Goal: Task Accomplishment & Management: Manage account settings

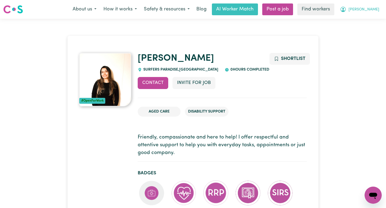
click at [366, 6] on button "[PERSON_NAME]" at bounding box center [359, 9] width 46 height 11
click at [358, 32] on link "Logout" at bounding box center [361, 31] width 42 height 10
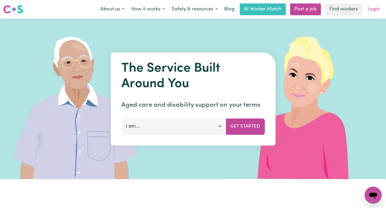
click at [379, 8] on link "Login" at bounding box center [373, 9] width 18 height 12
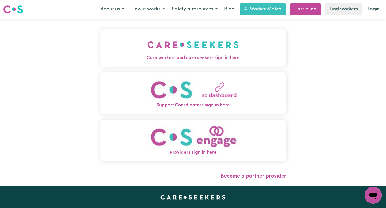
click at [217, 39] on button "Care workers and care seekers sign in here" at bounding box center [193, 47] width 187 height 37
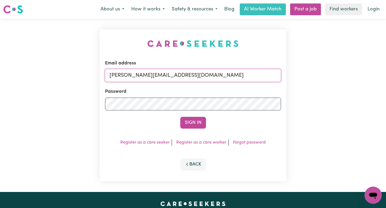
drag, startPoint x: 244, startPoint y: 76, endPoint x: 147, endPoint y: 75, distance: 96.7
click at [147, 75] on input "[PERSON_NAME][EMAIL_ADDRESS][DOMAIN_NAME]" at bounding box center [193, 75] width 176 height 13
drag, startPoint x: 246, startPoint y: 77, endPoint x: 138, endPoint y: 77, distance: 107.9
click at [138, 77] on input "[EMAIL_ADDRESS][DOMAIN_NAME]" at bounding box center [193, 75] width 176 height 13
type input "[EMAIL_ADDRESS][DOMAIN_NAME]"
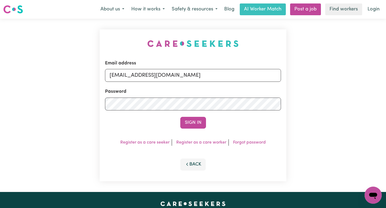
click at [180, 117] on button "Sign In" at bounding box center [193, 123] width 26 height 12
